Goal: Transaction & Acquisition: Purchase product/service

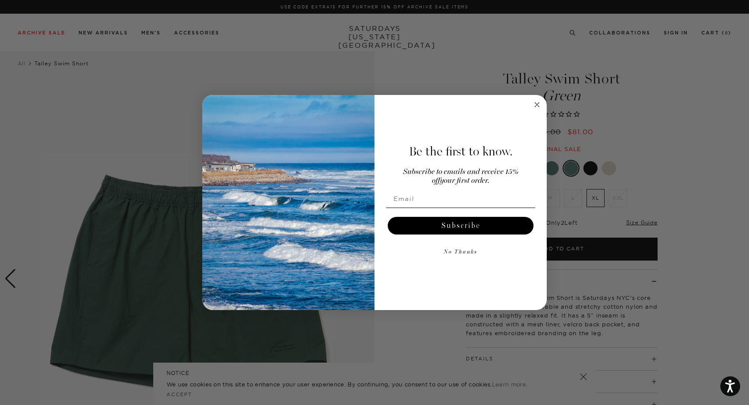
click at [539, 106] on circle "Close dialog" at bounding box center [537, 104] width 10 height 10
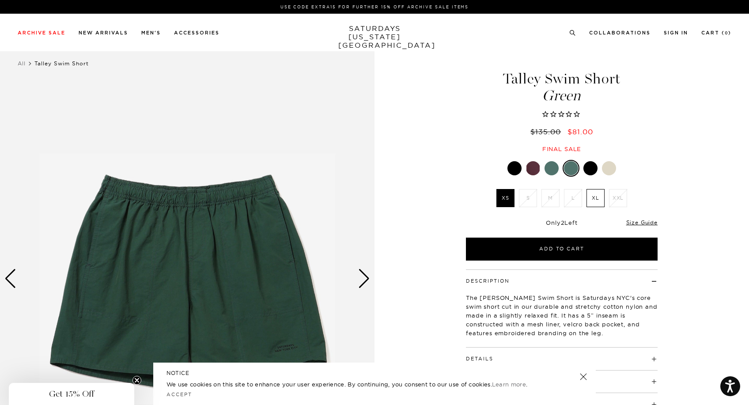
scroll to position [72, 0]
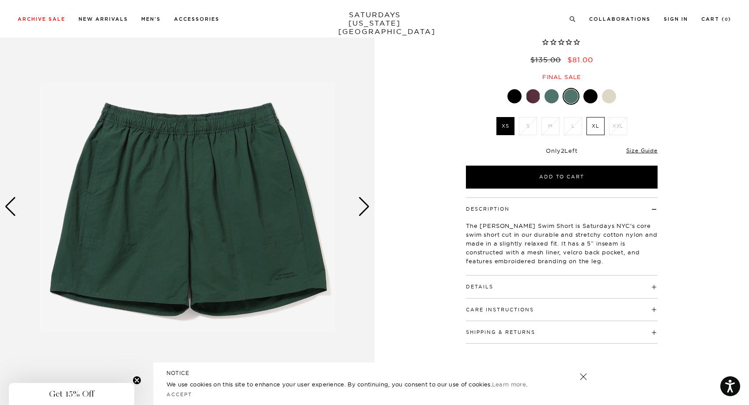
click at [530, 98] on div at bounding box center [533, 96] width 14 height 14
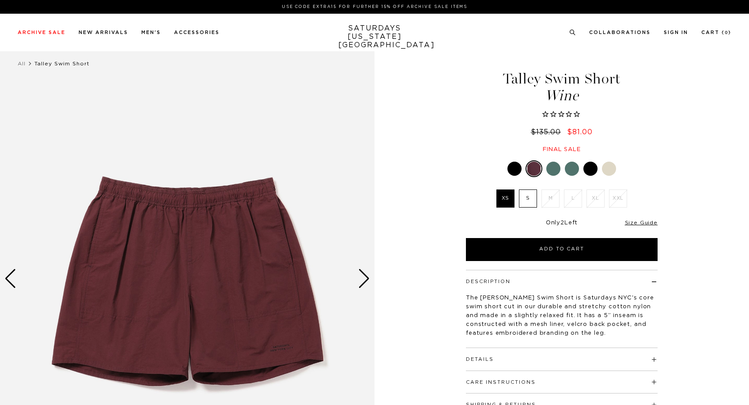
click at [551, 160] on div at bounding box center [562, 168] width 192 height 17
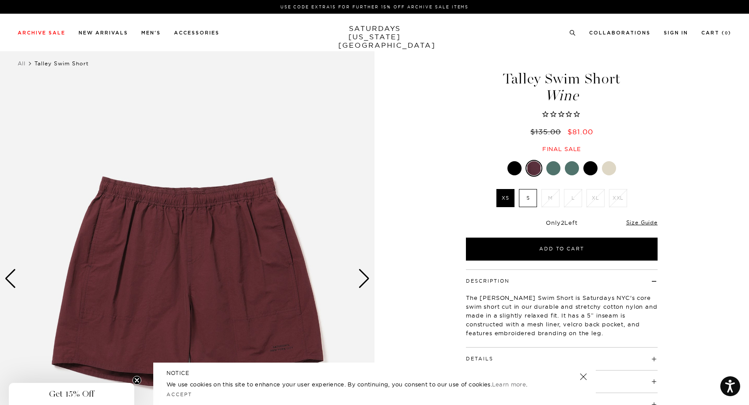
click at [556, 170] on div at bounding box center [553, 168] width 14 height 14
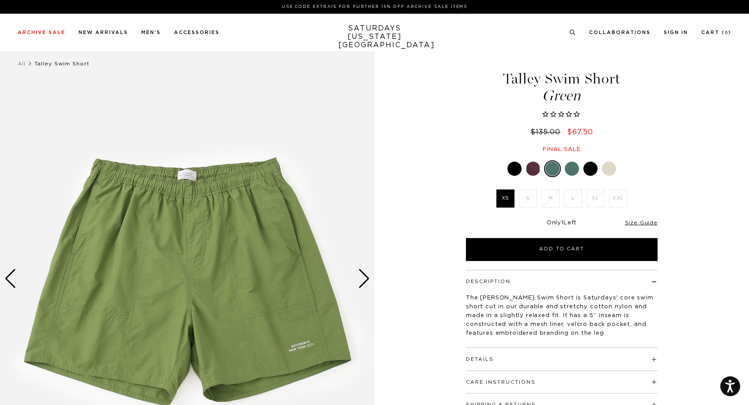
click at [572, 170] on div at bounding box center [572, 169] width 14 height 14
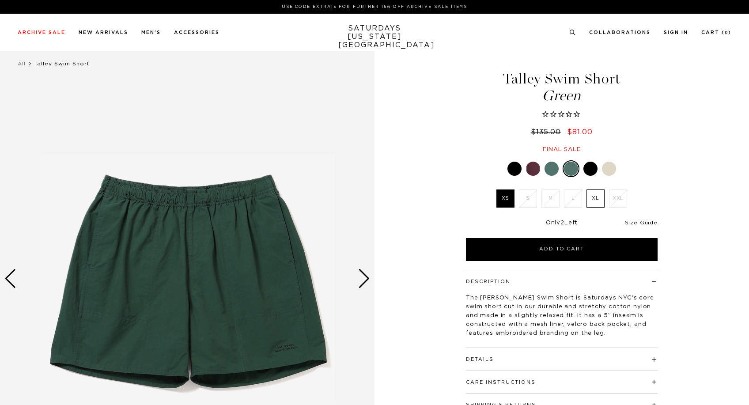
click at [613, 159] on div "Talley Swim Short Green $135.00 $81.00 Final sale Talley Swim Short Green $135.…" at bounding box center [561, 279] width 221 height 468
